Goal: Transaction & Acquisition: Download file/media

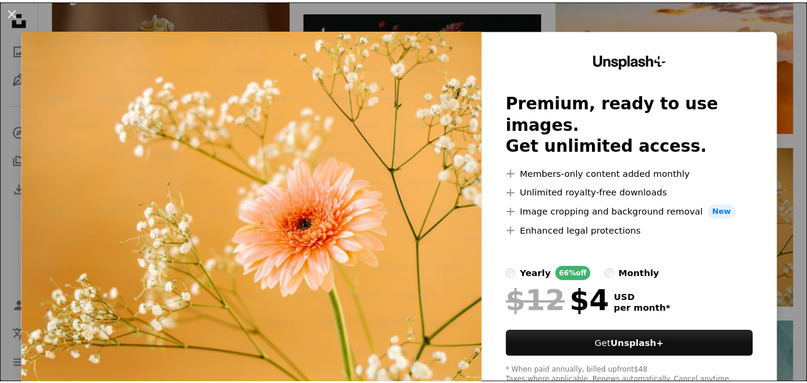
scroll to position [3225, 0]
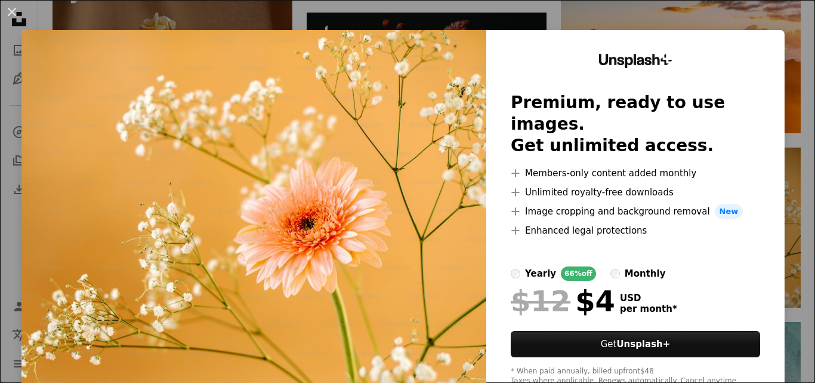
click at [713, 17] on div "An X shape Unsplash+ Premium, ready to use images. Get unlimited access. A plus…" at bounding box center [407, 191] width 815 height 383
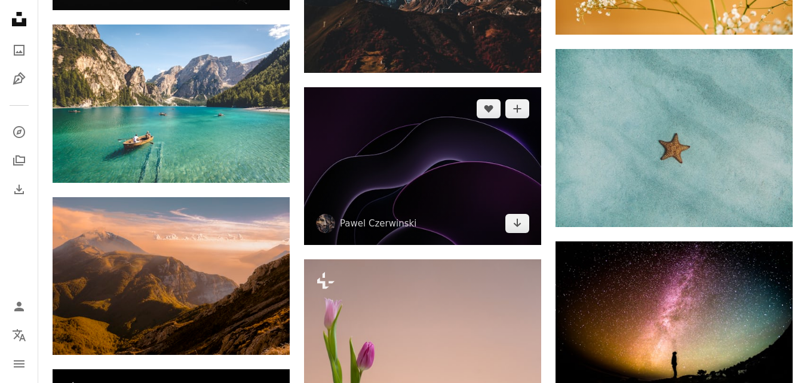
scroll to position [3464, 0]
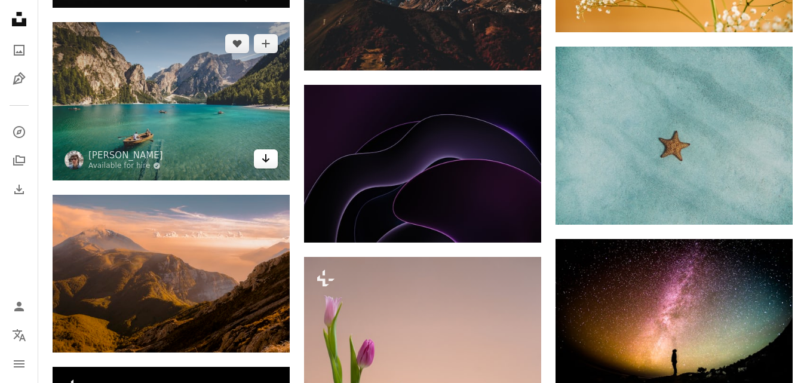
click at [266, 159] on icon "Download" at bounding box center [266, 158] width 8 height 8
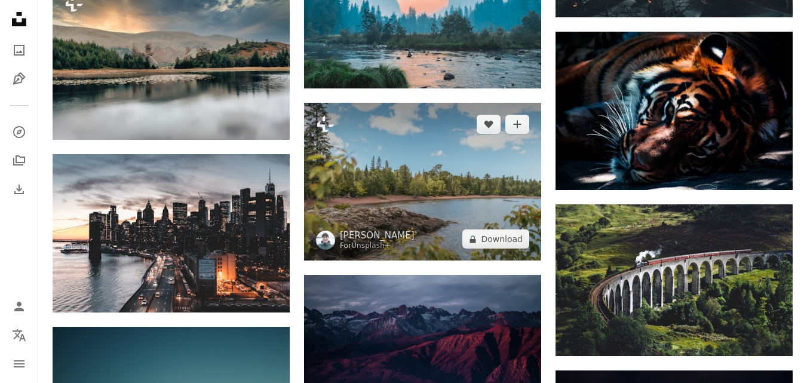
scroll to position [4359, 0]
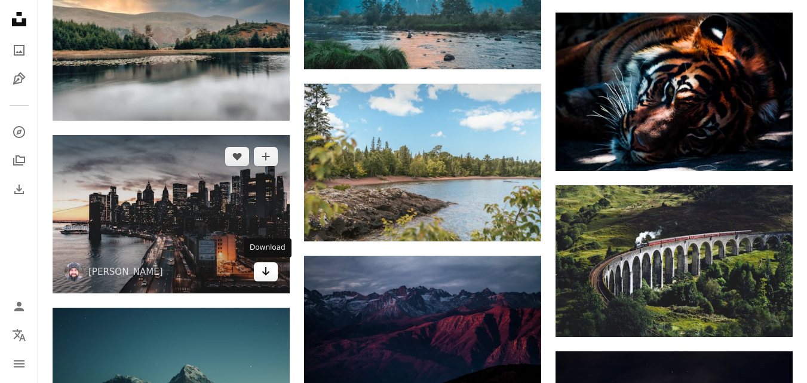
click at [263, 269] on icon "Arrow pointing down" at bounding box center [266, 271] width 10 height 14
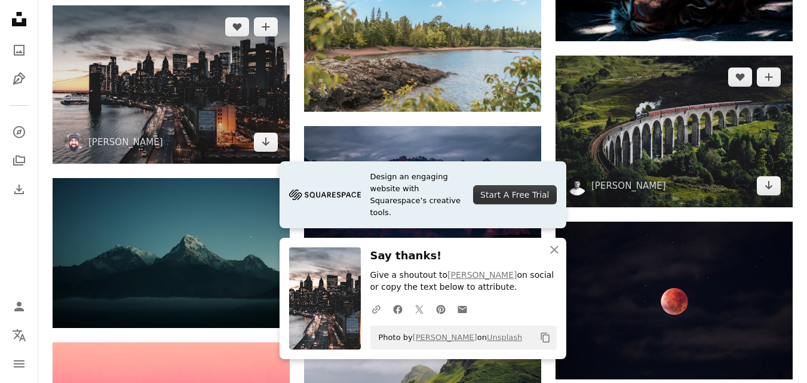
scroll to position [4479, 0]
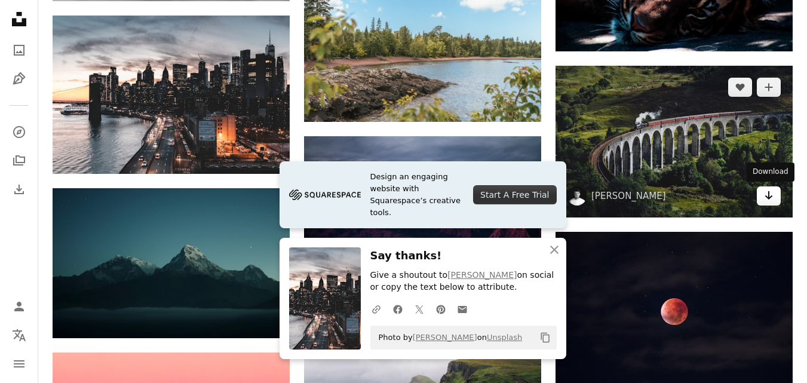
click at [772, 199] on icon "Arrow pointing down" at bounding box center [769, 195] width 10 height 14
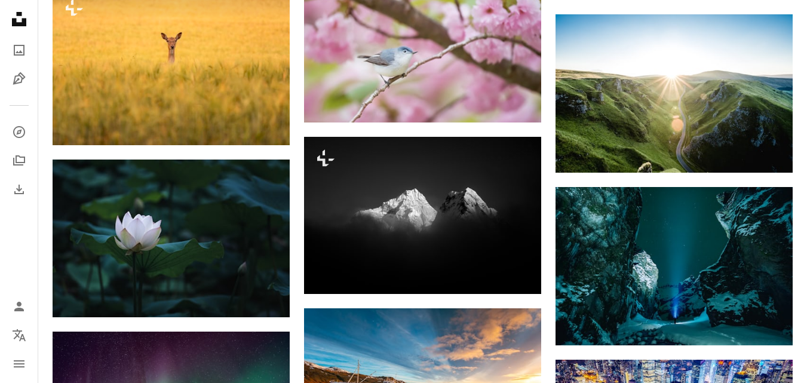
scroll to position [5016, 0]
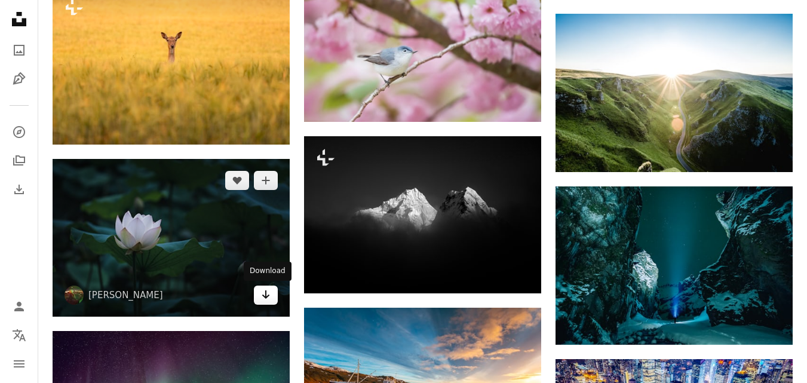
click at [267, 291] on icon "Arrow pointing down" at bounding box center [266, 294] width 10 height 14
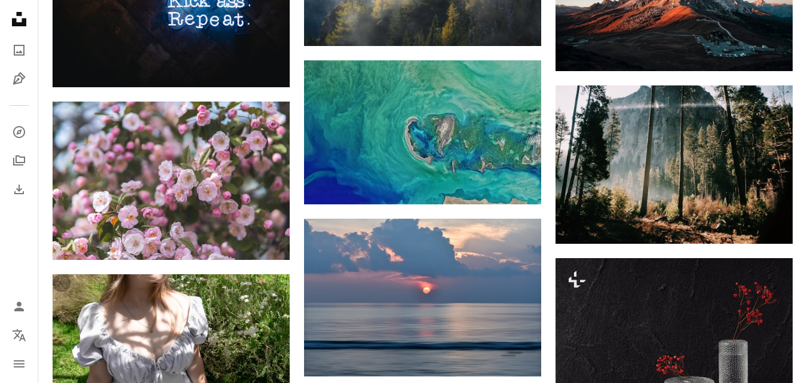
scroll to position [6628, 0]
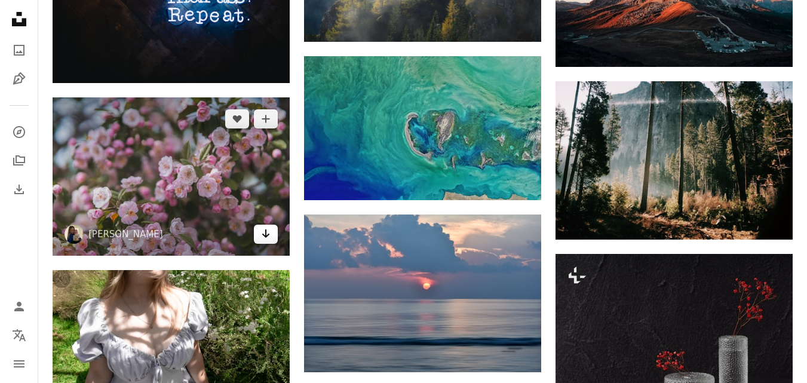
click at [265, 233] on icon "Download" at bounding box center [266, 233] width 8 height 8
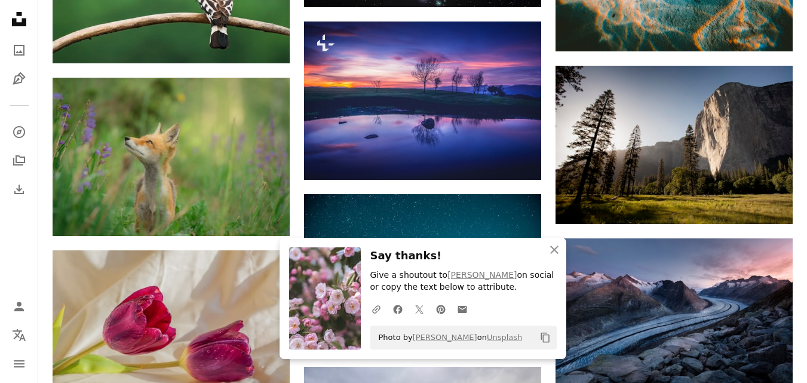
scroll to position [7404, 0]
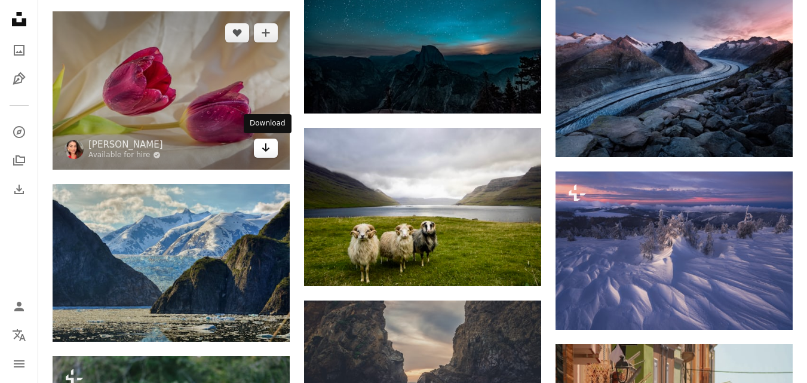
click at [264, 147] on icon "Arrow pointing down" at bounding box center [266, 147] width 10 height 14
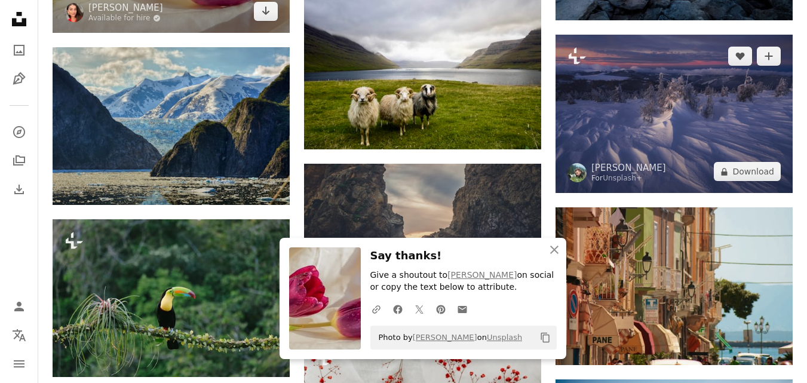
scroll to position [7702, 0]
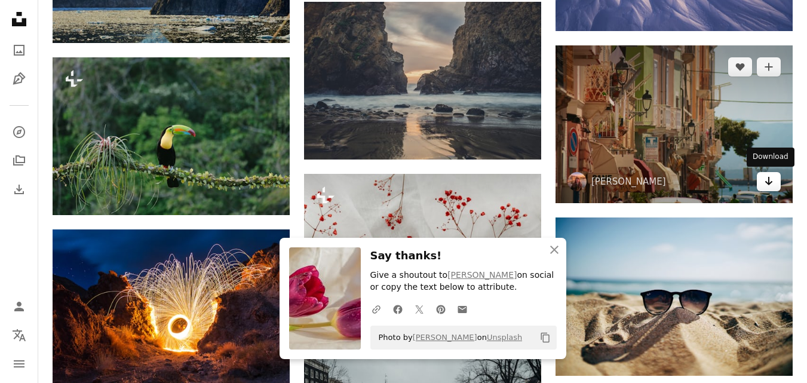
click at [770, 177] on icon "Arrow pointing down" at bounding box center [769, 181] width 10 height 14
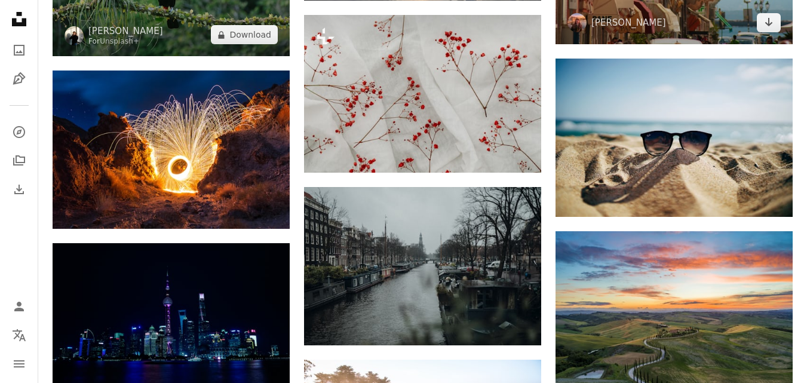
scroll to position [8001, 0]
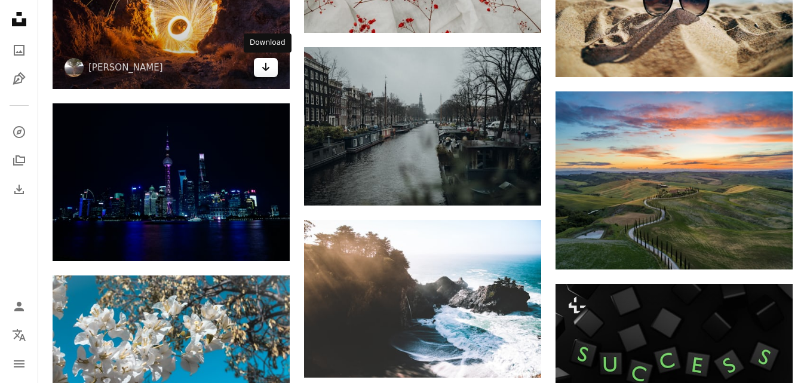
click at [269, 71] on icon "Arrow pointing down" at bounding box center [266, 67] width 10 height 14
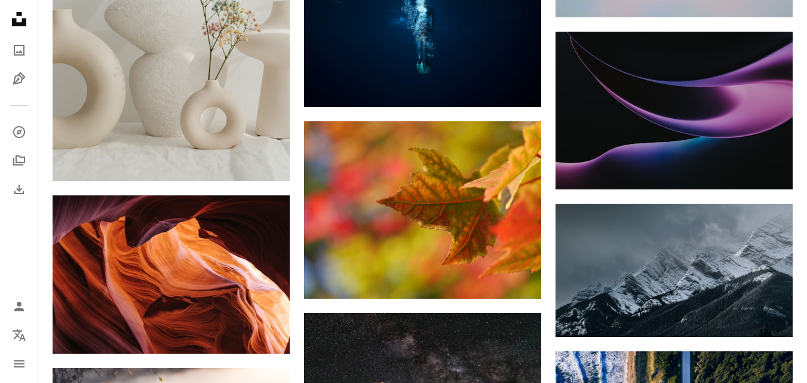
scroll to position [9374, 0]
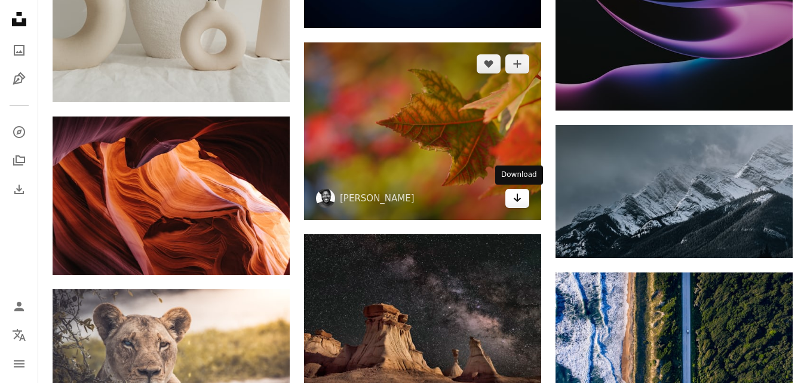
click at [518, 202] on icon "Arrow pointing down" at bounding box center [517, 197] width 10 height 14
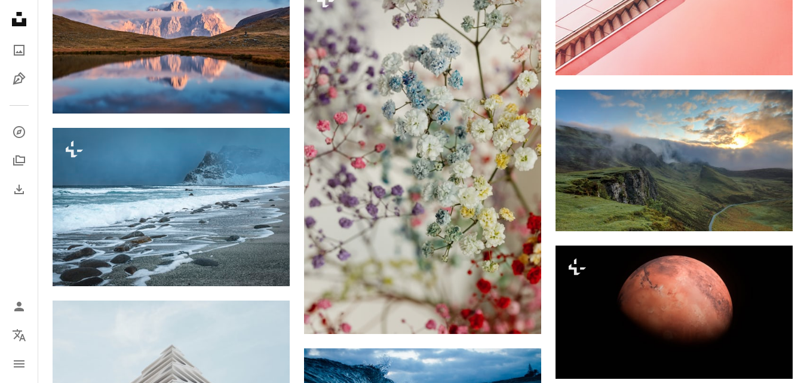
scroll to position [10926, 0]
